Goal: Information Seeking & Learning: Check status

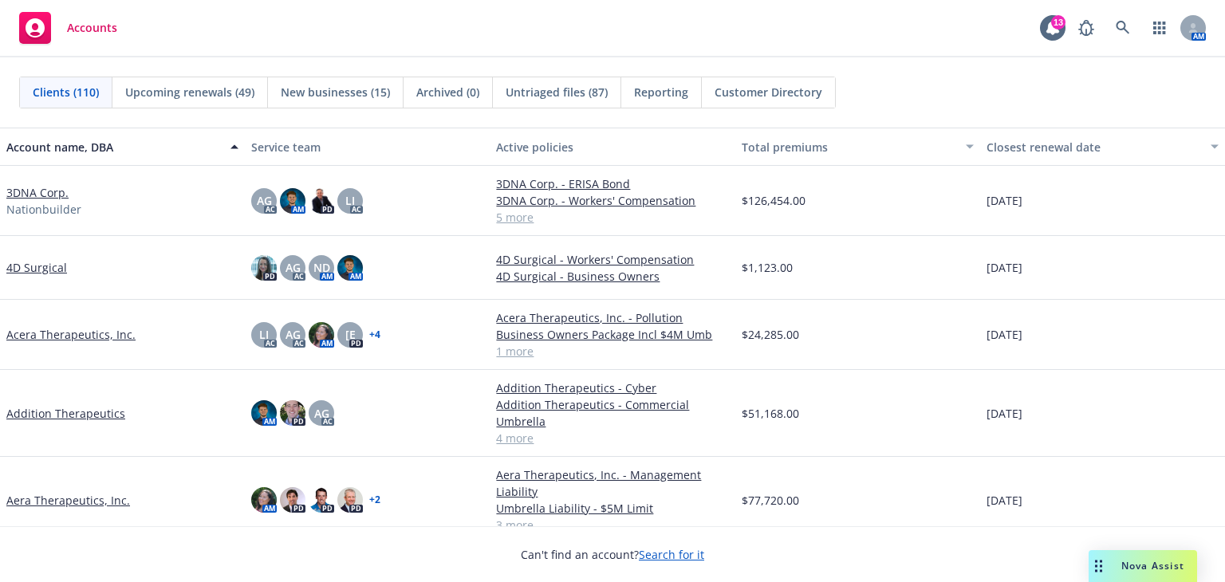
click at [40, 193] on link "3DNA Corp." at bounding box center [37, 192] width 62 height 17
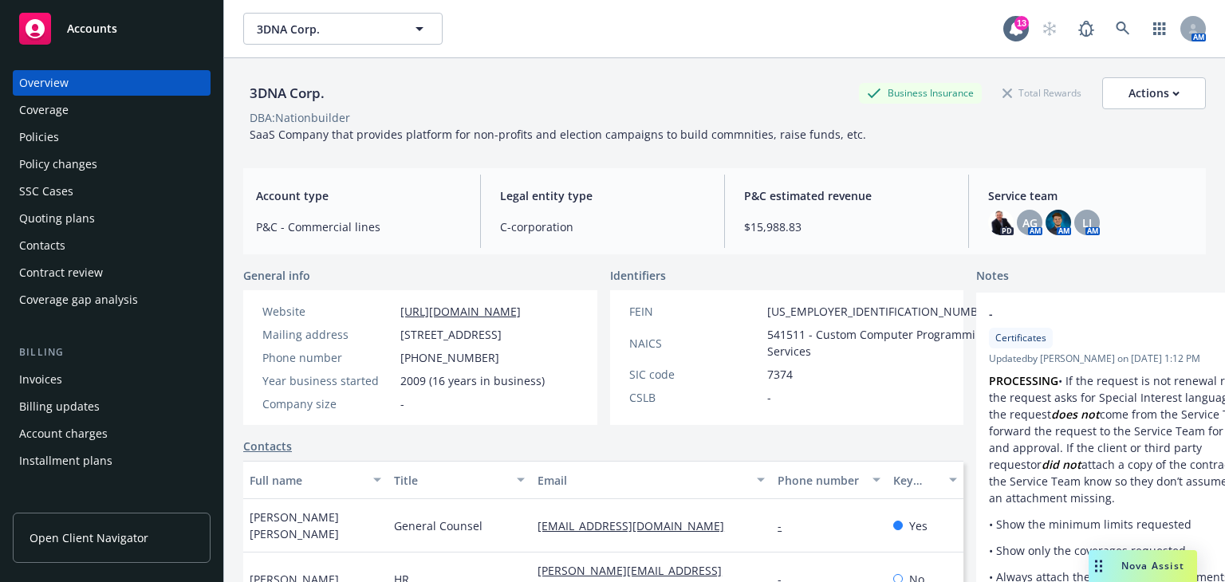
click at [92, 137] on div "Policies" at bounding box center [111, 137] width 185 height 26
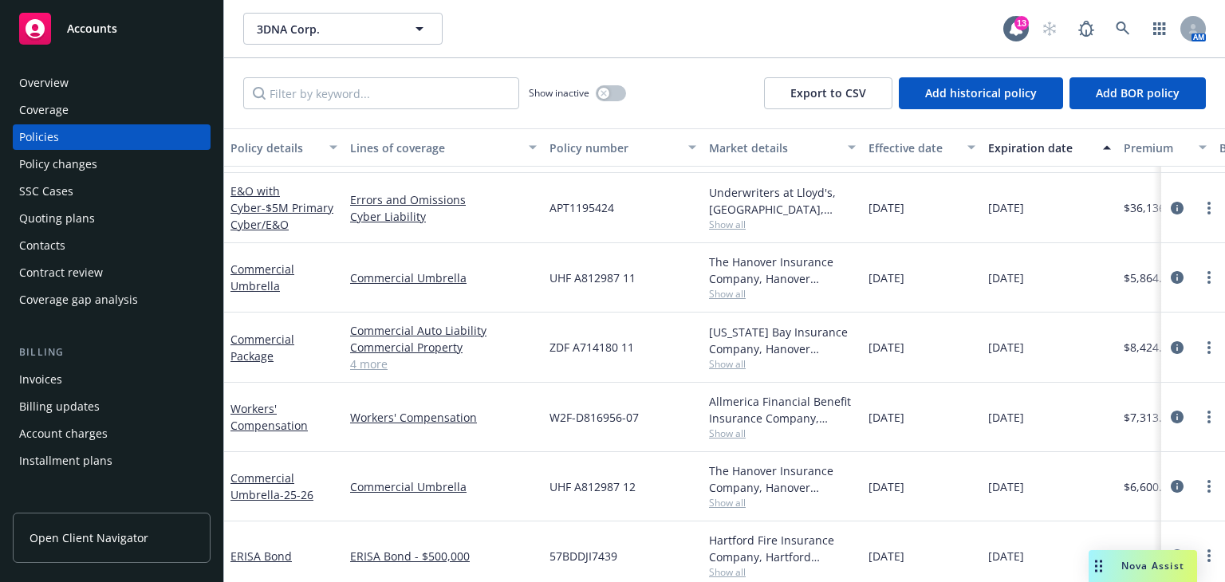
scroll to position [147, 0]
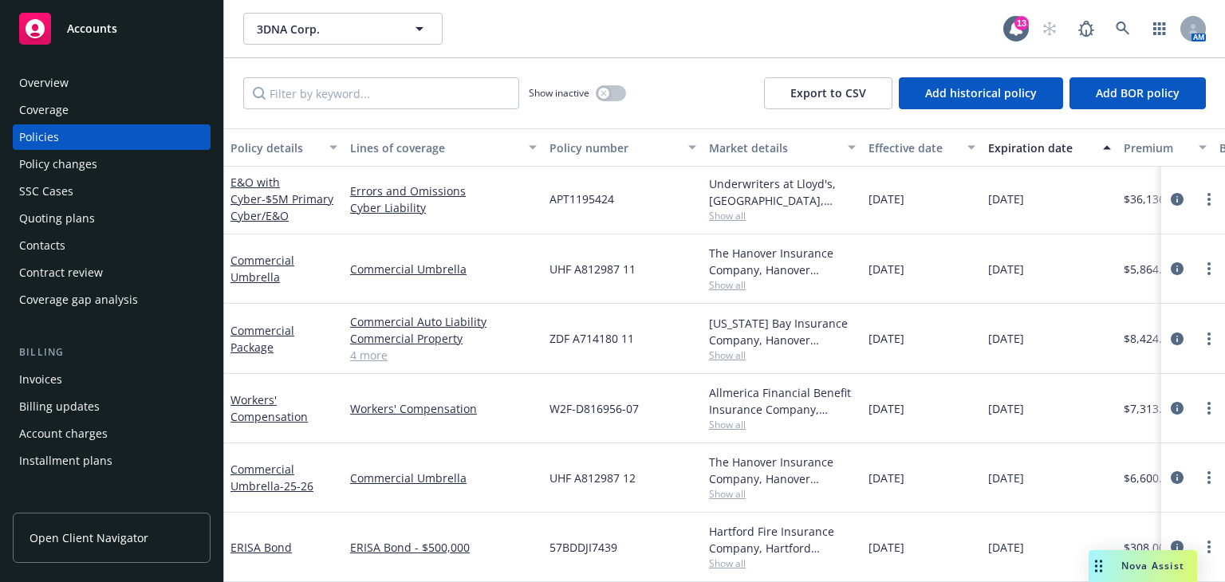
click at [730, 487] on span "Show all" at bounding box center [782, 494] width 147 height 14
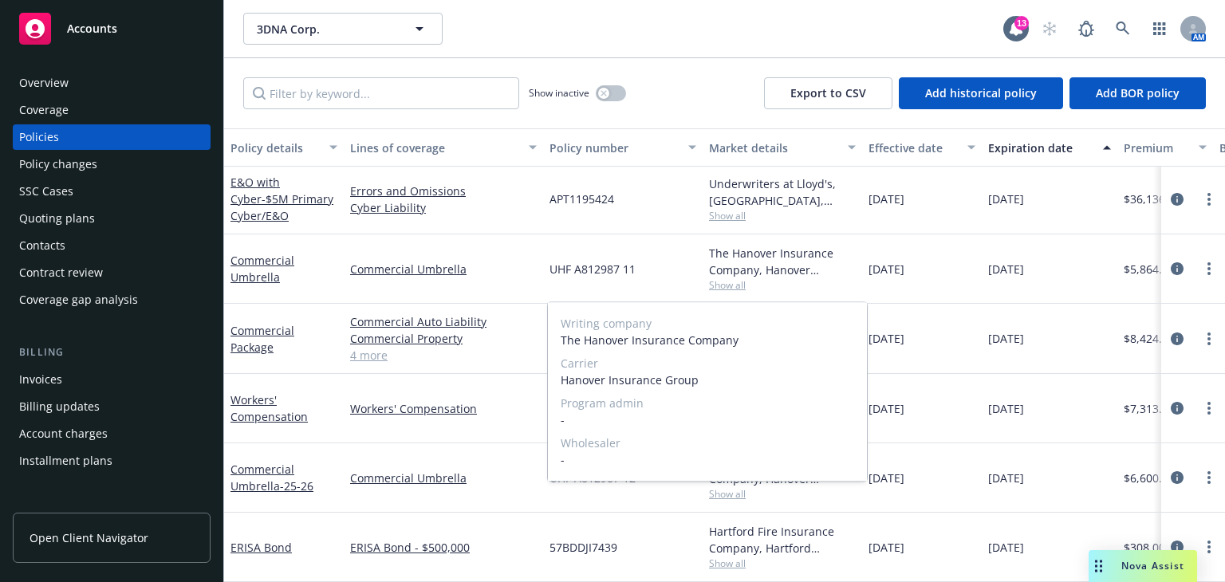
click at [730, 487] on span "Show all" at bounding box center [782, 494] width 147 height 14
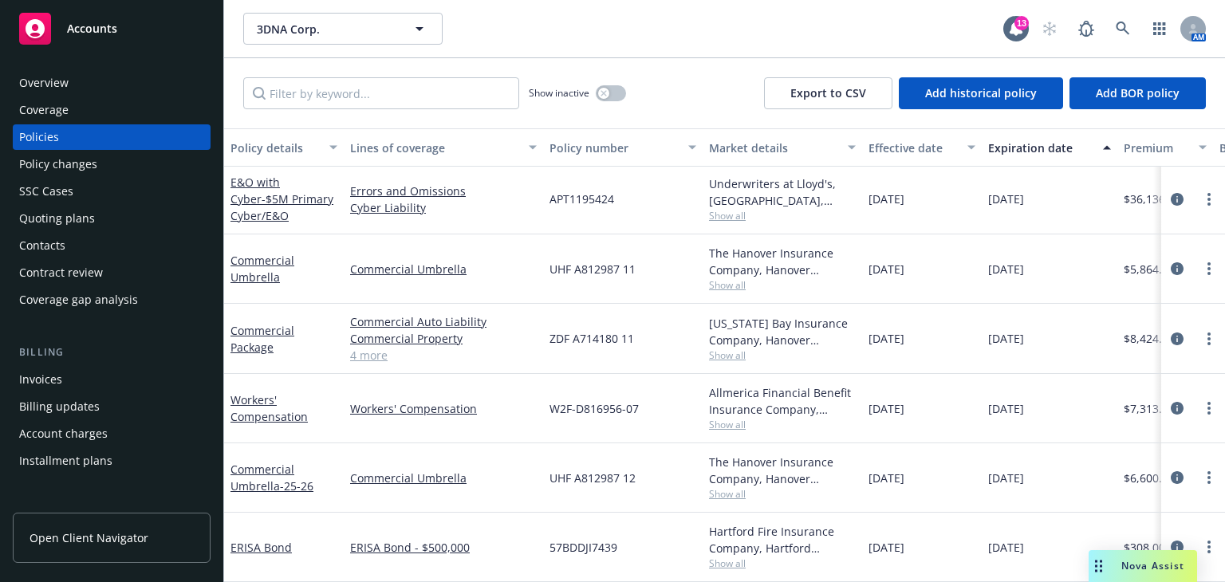
click at [734, 348] on span "Show all" at bounding box center [782, 355] width 147 height 14
click at [680, 339] on div "ZDF A714180 11" at bounding box center [622, 339] width 159 height 70
click at [379, 347] on link "4 more" at bounding box center [443, 355] width 187 height 17
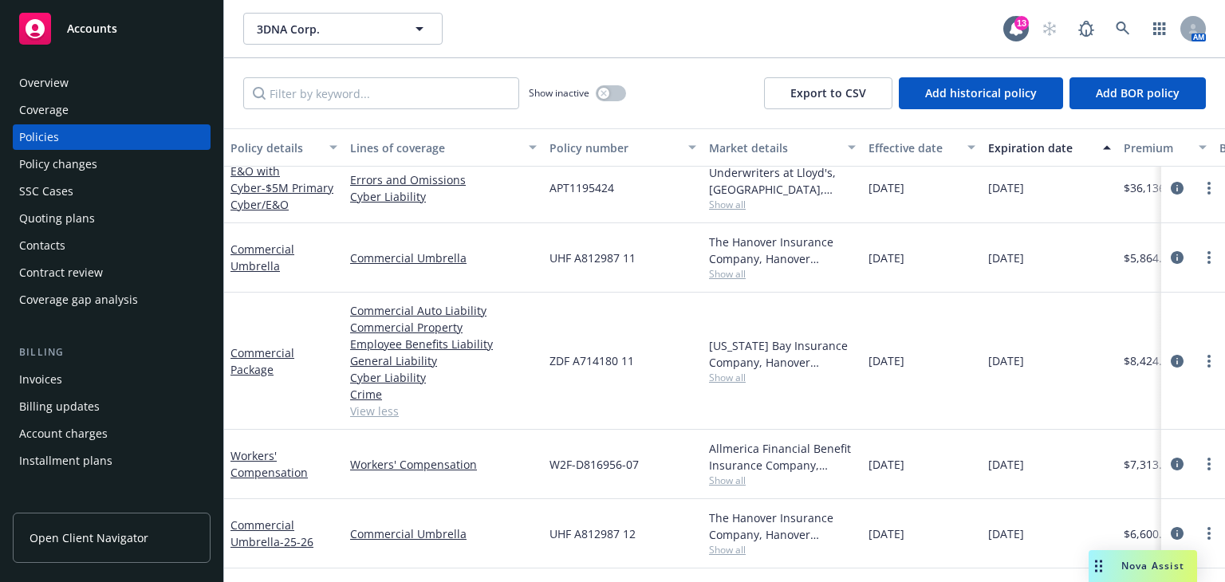
scroll to position [208, 0]
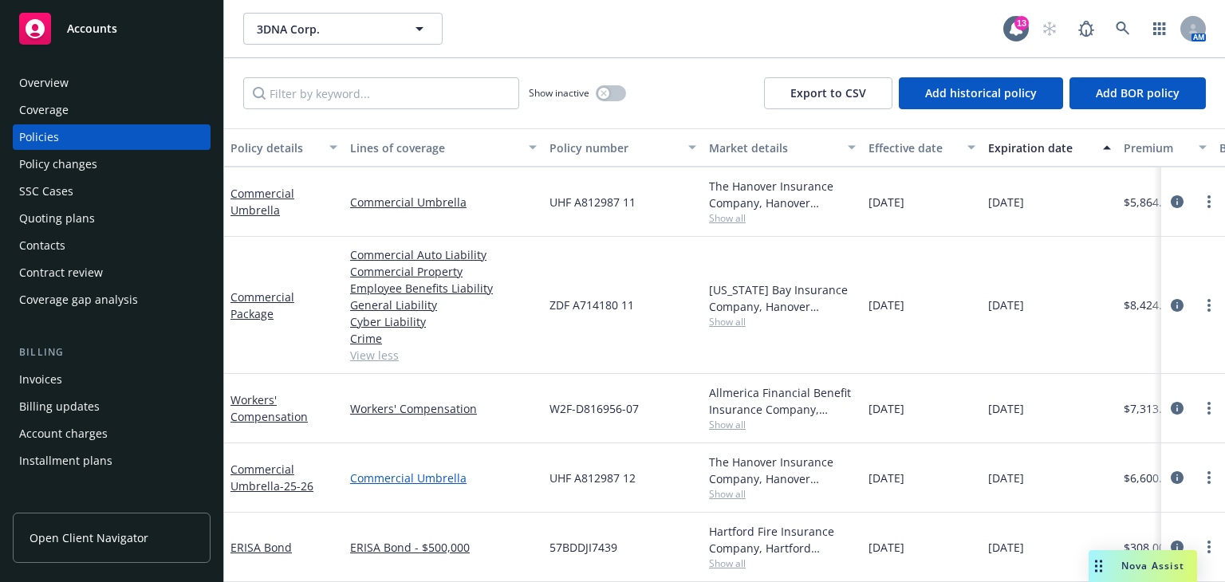
click at [387, 470] on link "Commercial Umbrella" at bounding box center [443, 478] width 187 height 17
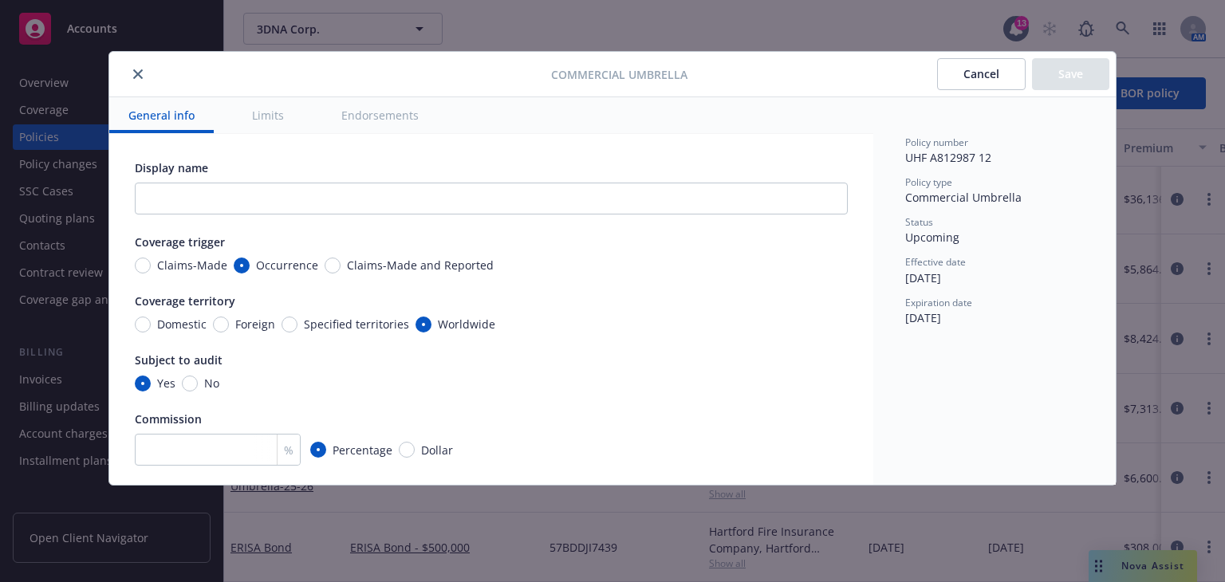
click at [141, 75] on icon "close" at bounding box center [138, 74] width 10 height 10
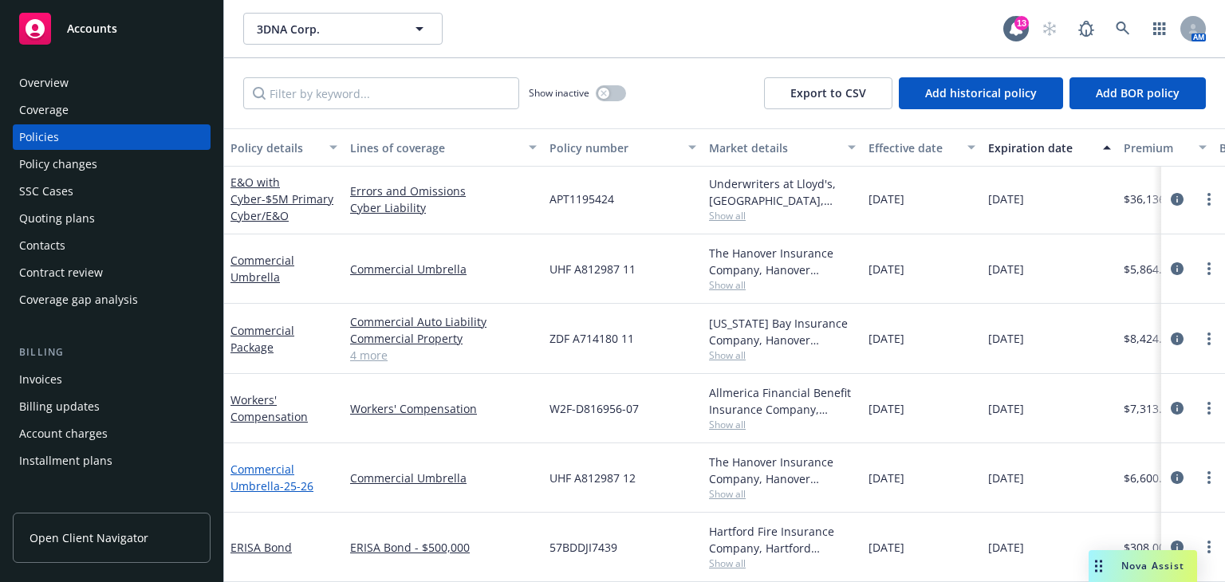
click at [290, 483] on span "- 25-26" at bounding box center [296, 485] width 33 height 15
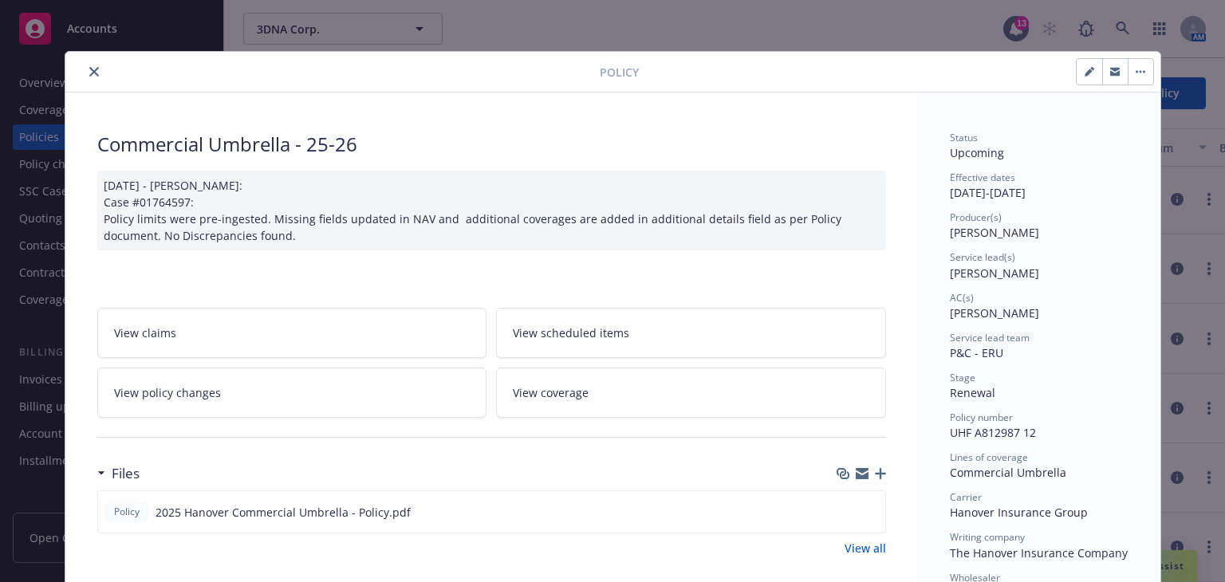
scroll to position [132, 0]
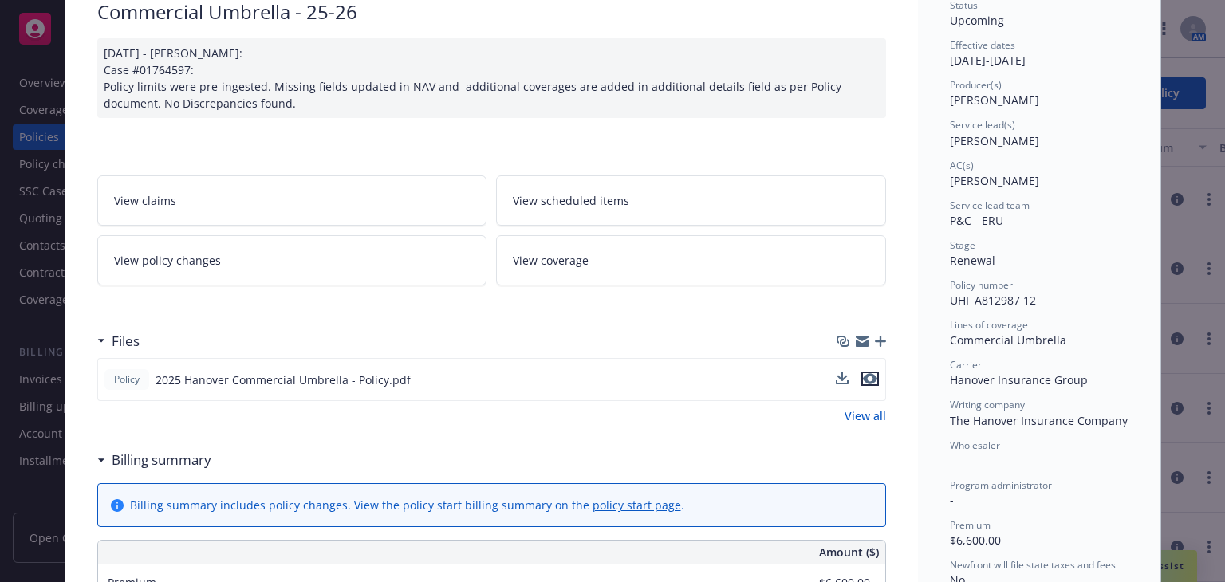
click at [863, 380] on icon "preview file" at bounding box center [870, 378] width 14 height 11
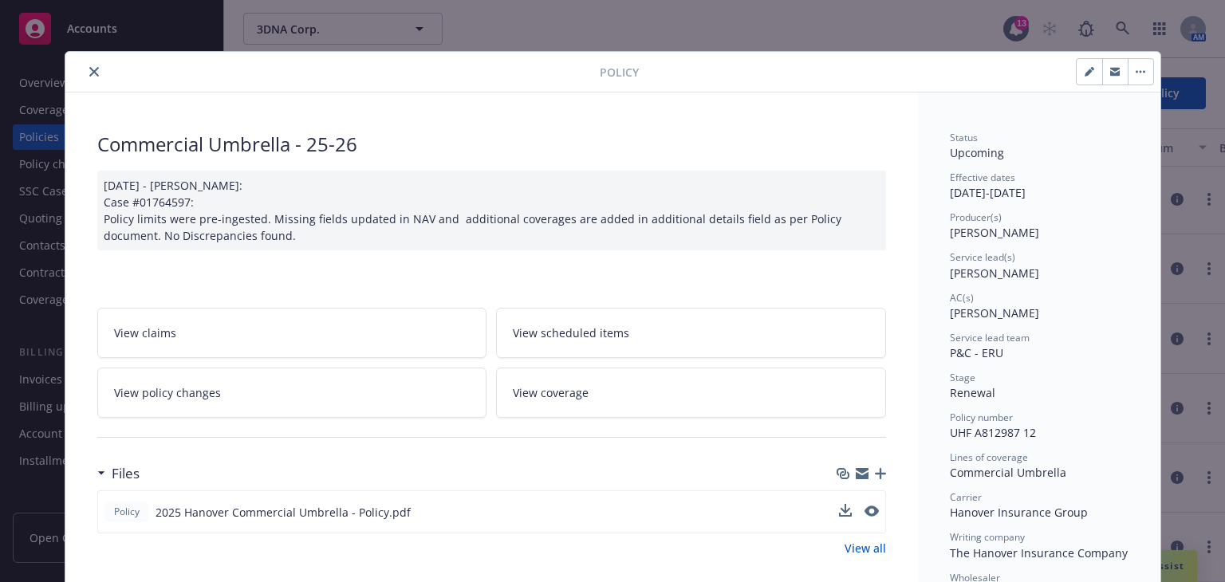
click at [89, 74] on icon "close" at bounding box center [94, 72] width 10 height 10
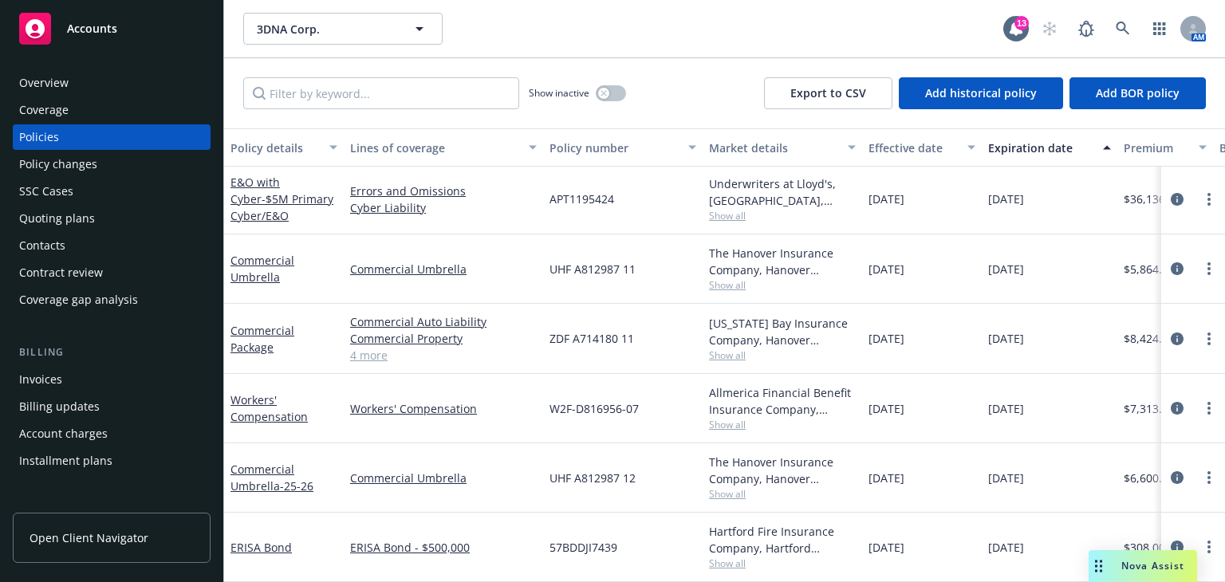
scroll to position [147, 0]
click at [144, 87] on div "Overview" at bounding box center [111, 83] width 185 height 26
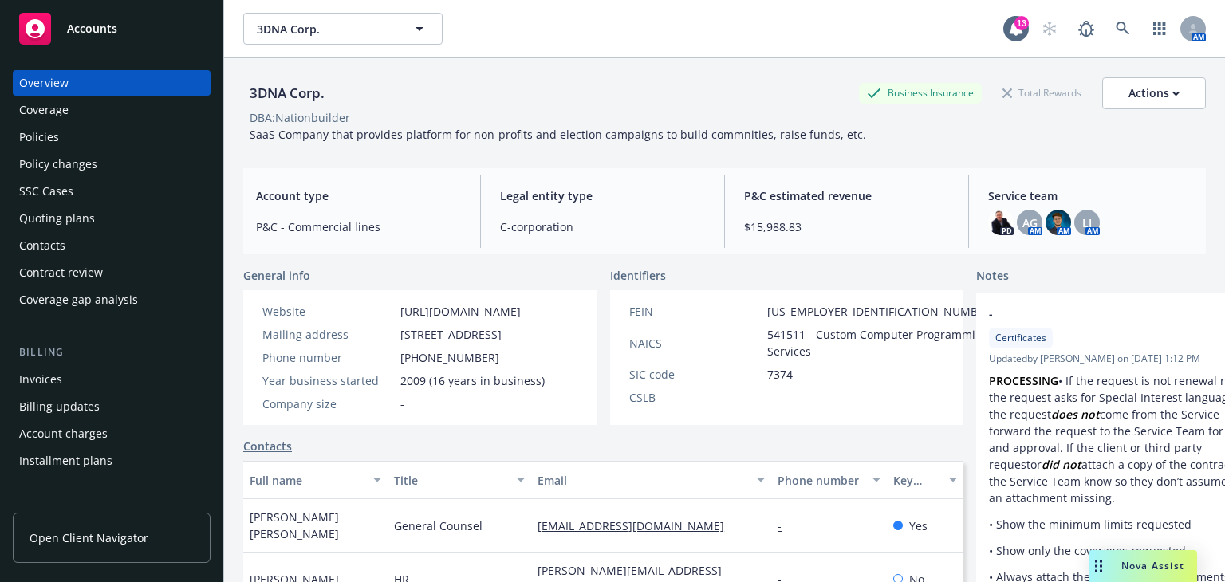
click at [148, 124] on div "Policies" at bounding box center [111, 137] width 185 height 26
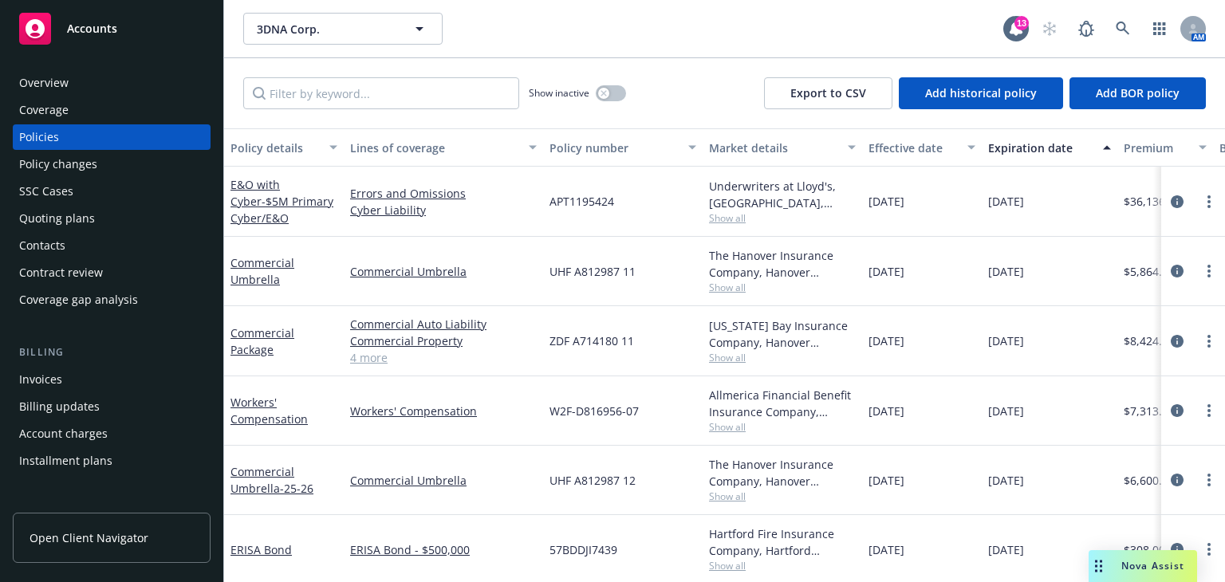
scroll to position [147, 0]
